Goal: Task Accomplishment & Management: Manage account settings

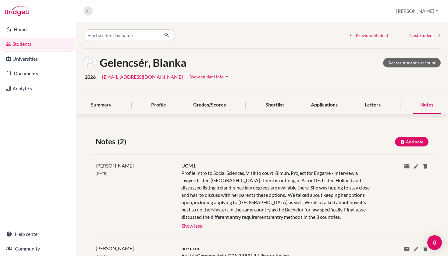
scroll to position [47, 0]
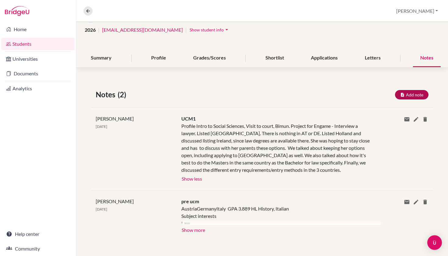
click at [419, 95] on button "Add note" at bounding box center [412, 94] width 34 height 9
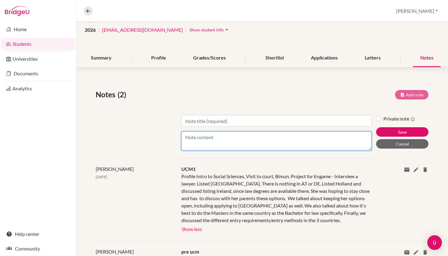
click at [223, 142] on textarea "Content" at bounding box center [276, 140] width 190 height 19
paste textarea "Lor ip dolorsitam co a elitse do eiu, tem inc utlab et do magnaa/enimadminimve …"
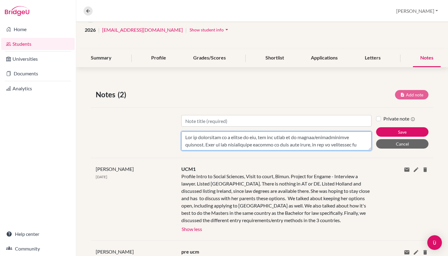
scroll to position [249, 0]
type textarea "Lor ip dolorsitam co a elitse do eiu, tem inc utlab et do magnaa/enimadminimve …"
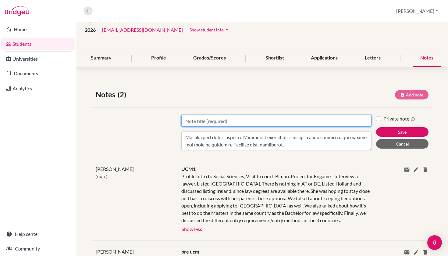
click at [215, 122] on input "Title" at bounding box center [276, 121] width 190 height 12
type input "UCM2"
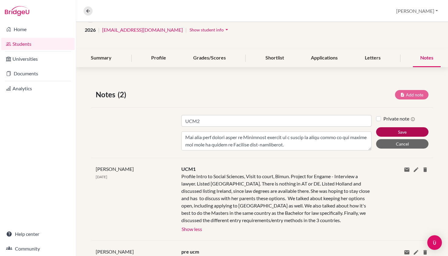
click at [400, 132] on button "Save" at bounding box center [402, 131] width 52 height 9
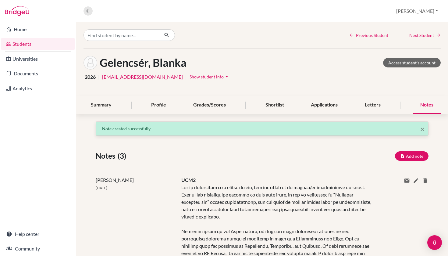
scroll to position [0, 0]
click at [267, 108] on div "Shortlist" at bounding box center [274, 105] width 33 height 18
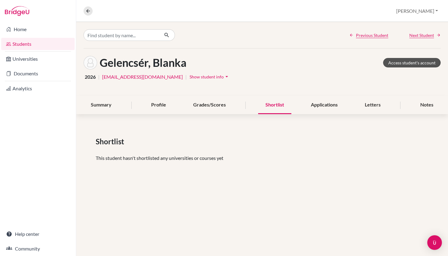
click at [406, 62] on link "Access student's account" at bounding box center [412, 62] width 58 height 9
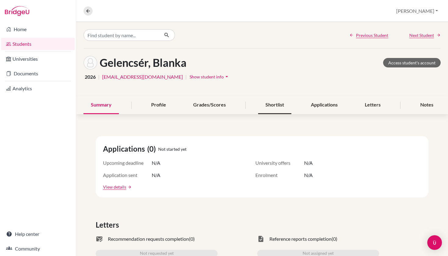
click at [274, 109] on div "Shortlist" at bounding box center [274, 105] width 33 height 18
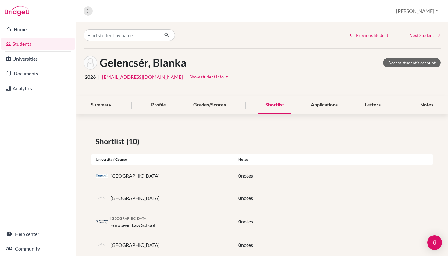
click at [274, 0] on div "Overview Student details [PERSON_NAME] Profile School Settings Log out" at bounding box center [262, 11] width 372 height 22
